Goal: Task Accomplishment & Management: Complete application form

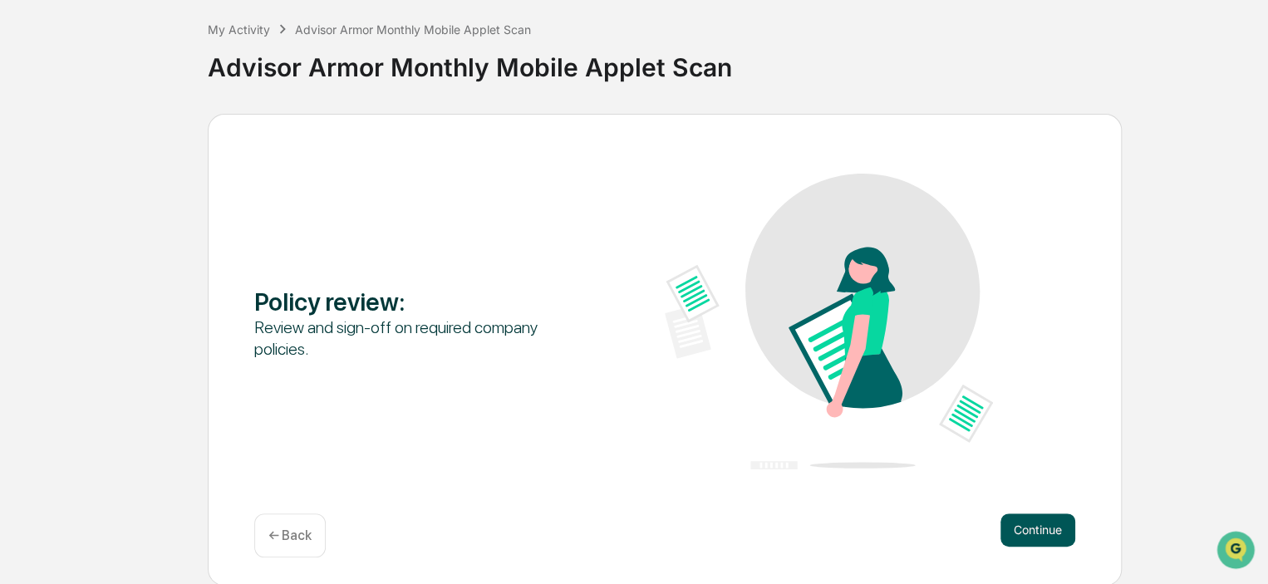
click at [1027, 532] on button "Continue" at bounding box center [1037, 529] width 75 height 33
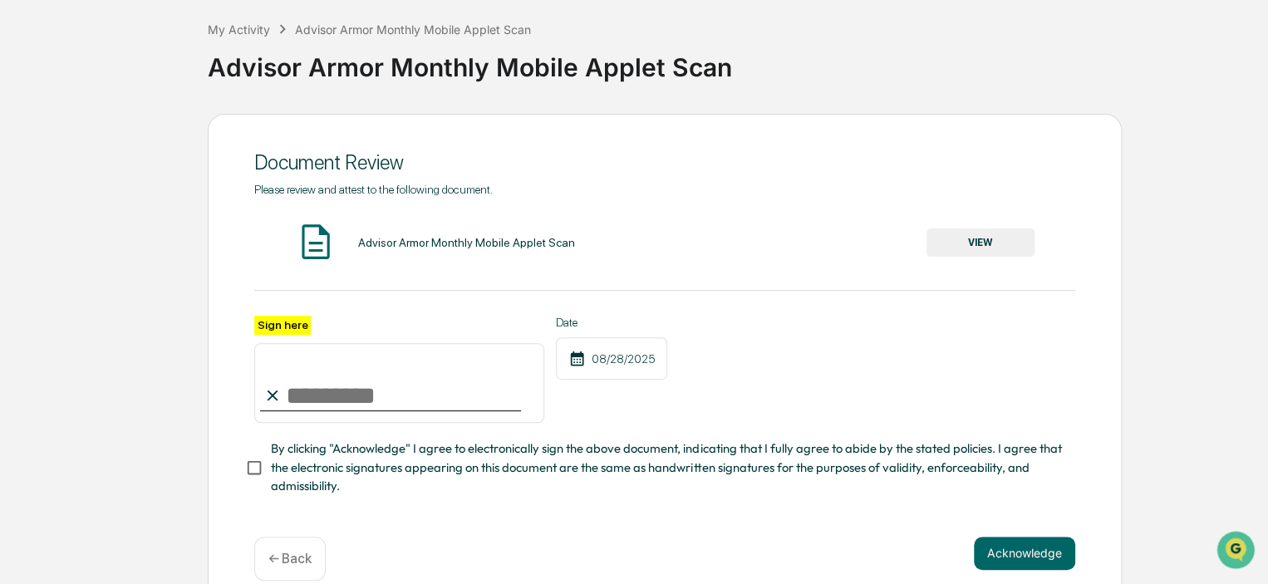
scroll to position [114, 0]
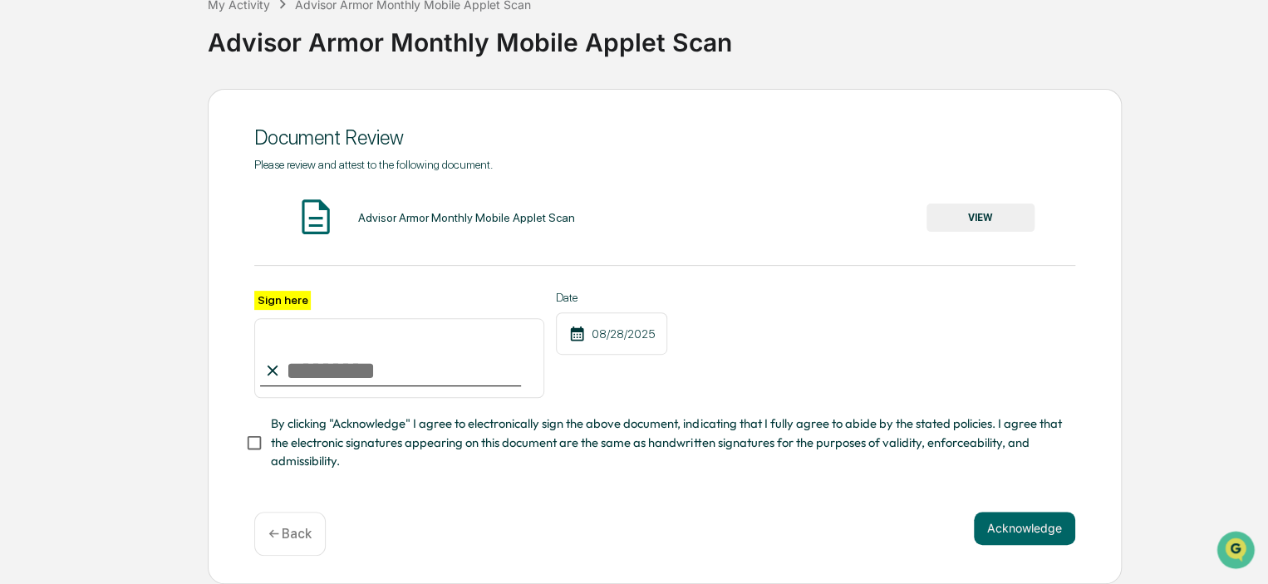
click at [383, 372] on input "Sign here" at bounding box center [399, 358] width 290 height 80
type input "**********"
click at [1046, 531] on button "Acknowledge" at bounding box center [1024, 528] width 101 height 33
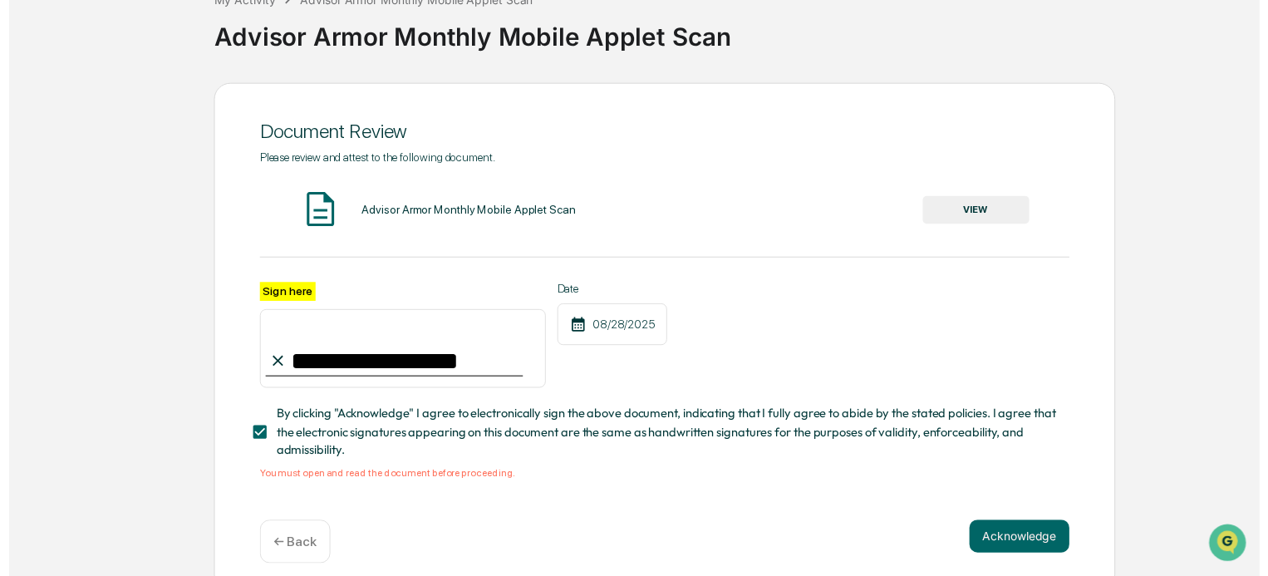
scroll to position [134, 0]
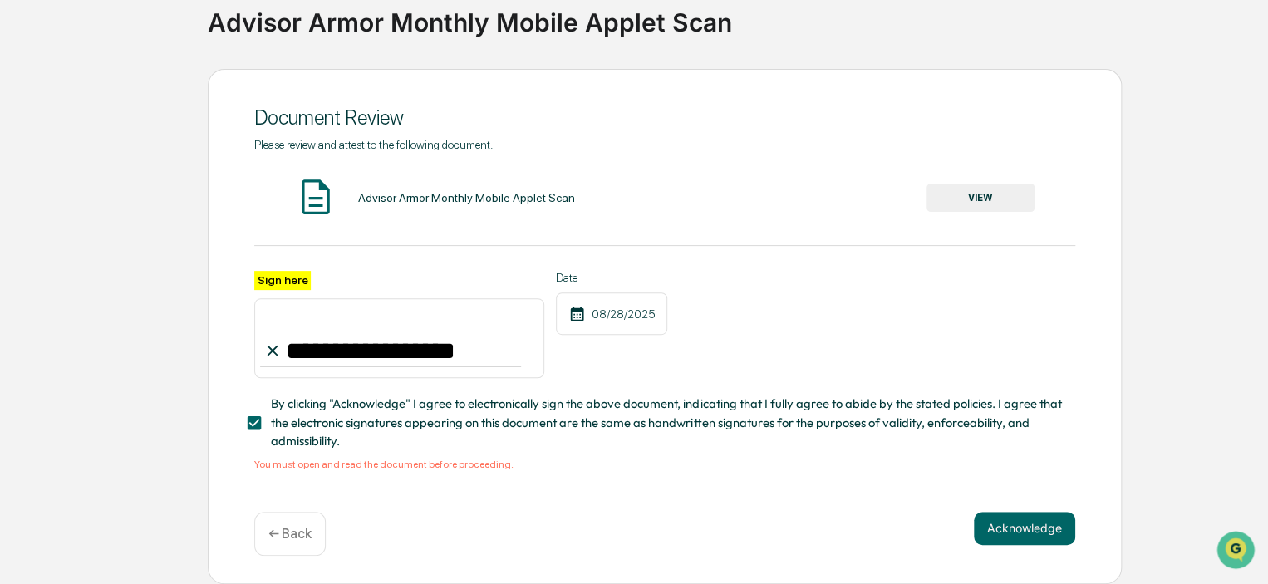
click at [980, 206] on button "VIEW" at bounding box center [980, 198] width 108 height 28
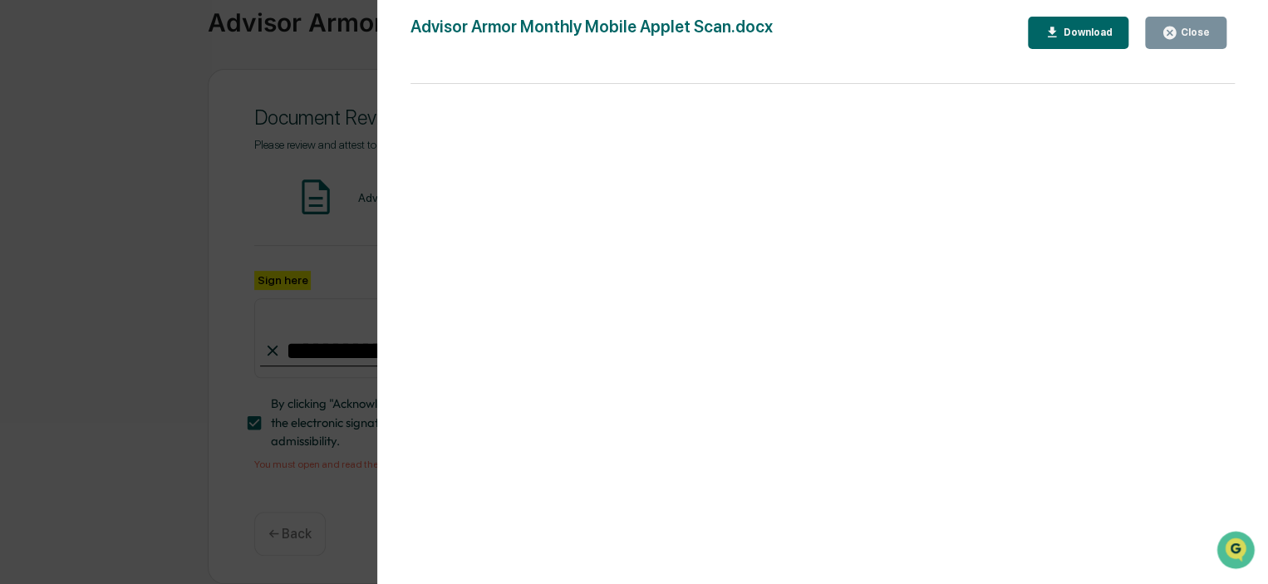
click at [1071, 34] on div "Download" at bounding box center [1085, 33] width 52 height 12
click at [1213, 61] on div "Advisor Armor Monthly Mobile Applet Scan.docx Close Download Page 1 100%" at bounding box center [822, 309] width 824 height 584
click at [1206, 45] on button "Close" at bounding box center [1185, 33] width 81 height 32
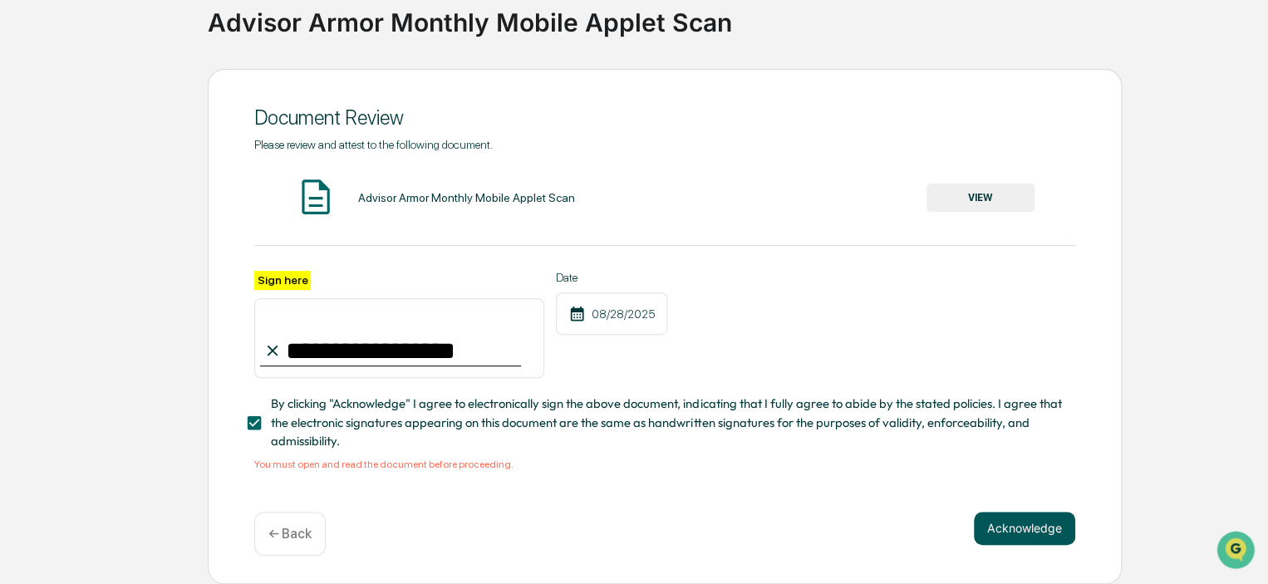
click at [1023, 533] on button "Acknowledge" at bounding box center [1024, 528] width 101 height 33
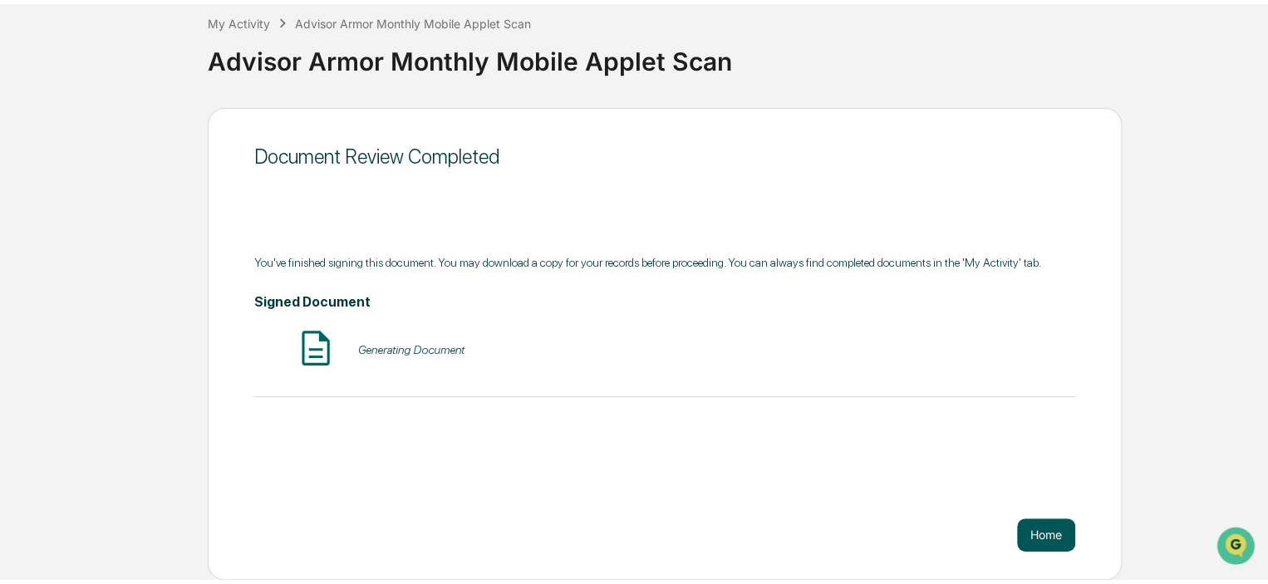
scroll to position [84, 0]
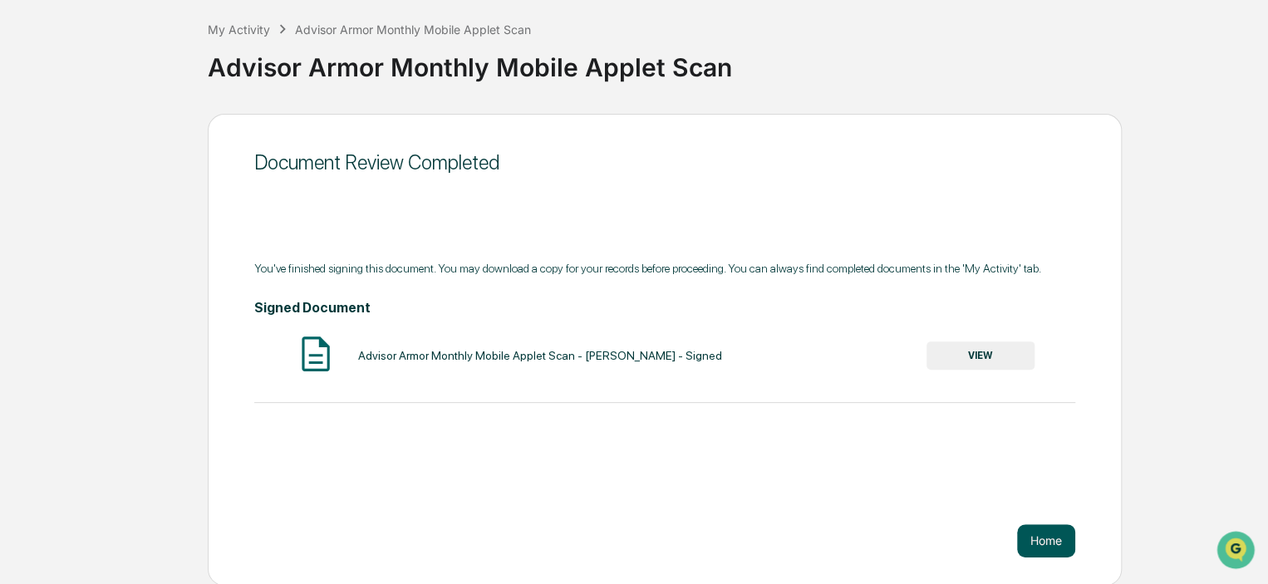
click at [1050, 540] on button "Home" at bounding box center [1046, 540] width 58 height 33
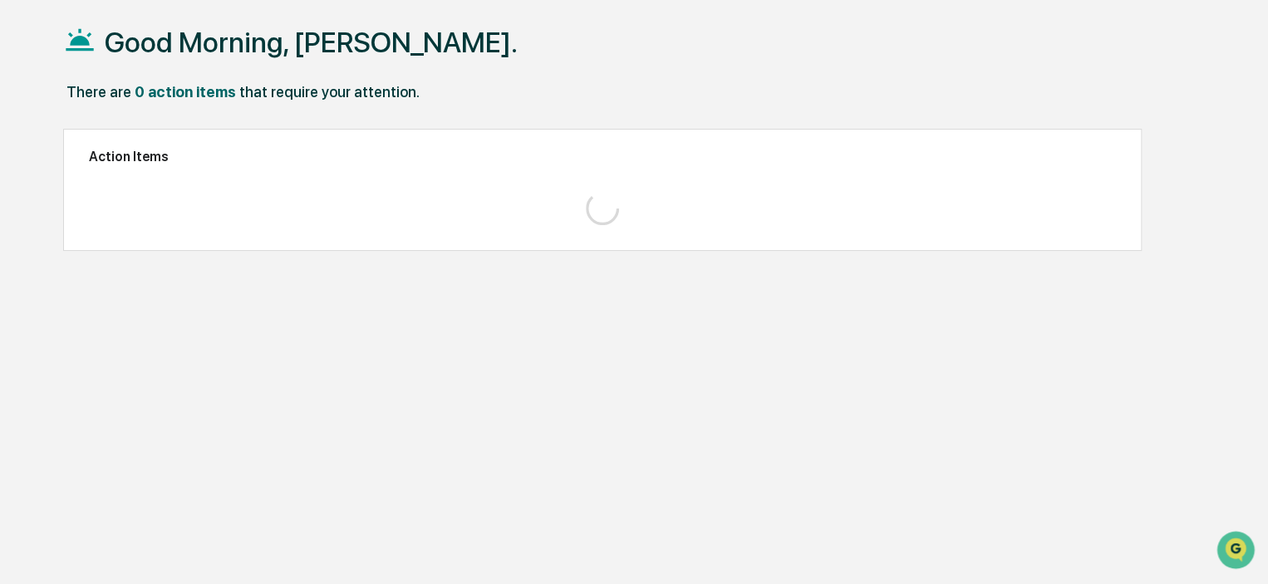
scroll to position [79, 0]
